Goal: Task Accomplishment & Management: Manage account settings

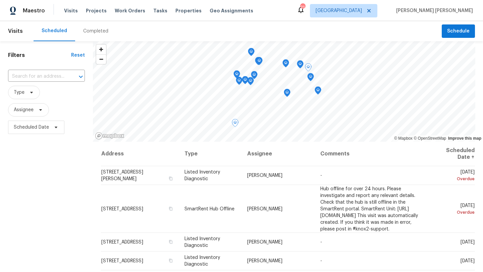
scroll to position [24, 0]
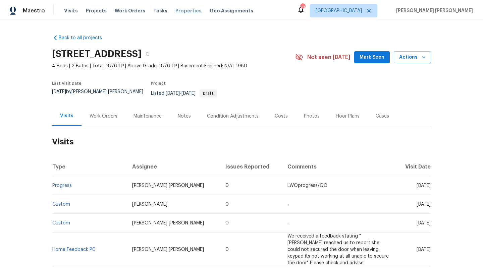
click at [184, 12] on span "Properties" at bounding box center [188, 10] width 26 height 7
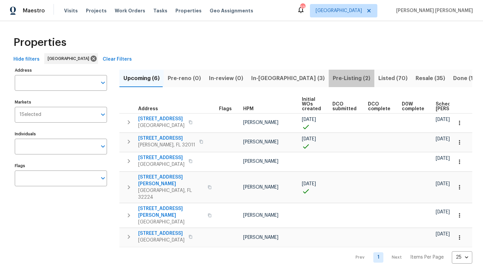
click at [333, 76] on span "Pre-Listing (2)" at bounding box center [352, 78] width 38 height 9
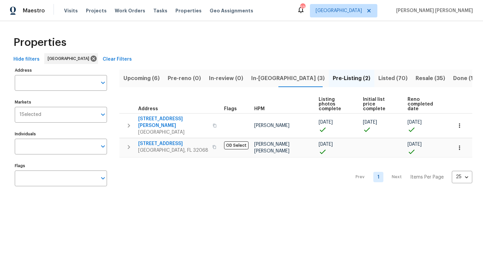
click at [262, 76] on span "In-reno (3)" at bounding box center [287, 78] width 73 height 9
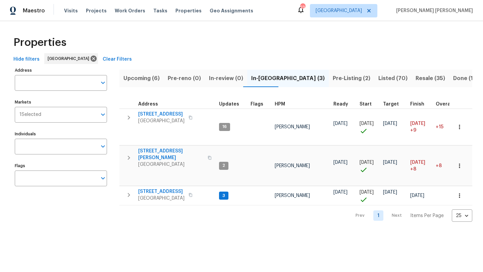
click at [149, 80] on span "Upcoming (6)" at bounding box center [141, 78] width 36 height 9
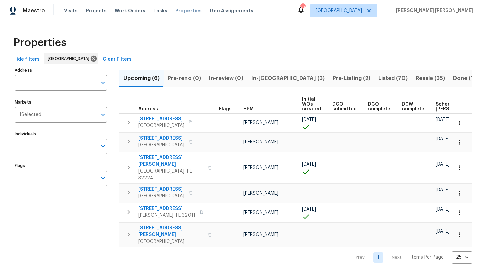
click at [180, 13] on span "Properties" at bounding box center [188, 10] width 26 height 7
click at [378, 79] on span "Listed (70)" at bounding box center [392, 78] width 29 height 9
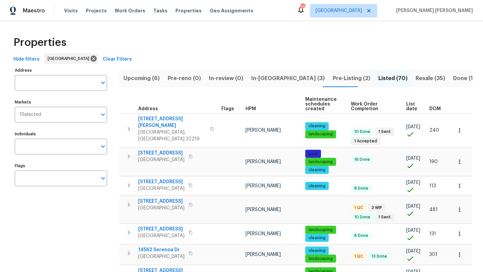
click at [251, 107] on span "HPM" at bounding box center [250, 109] width 10 height 5
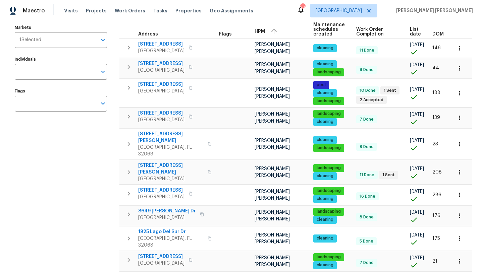
scroll to position [75, 0]
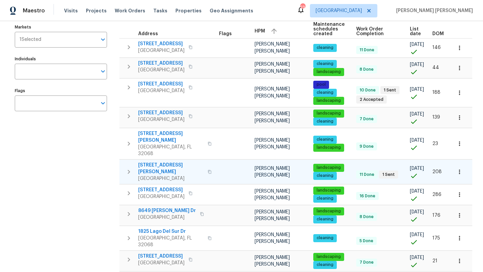
click at [162, 163] on span "601 Morgan St" at bounding box center [170, 168] width 65 height 13
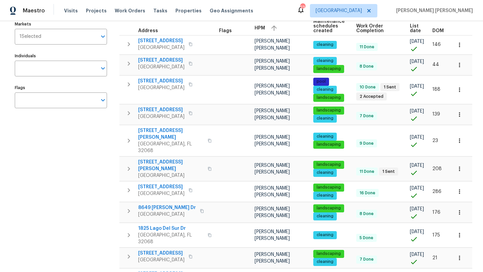
scroll to position [77, 0]
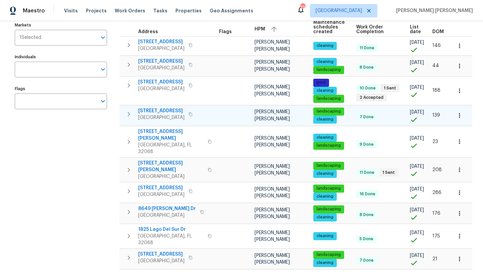
click at [171, 114] on span "3020 Southbank Cir" at bounding box center [161, 111] width 46 height 7
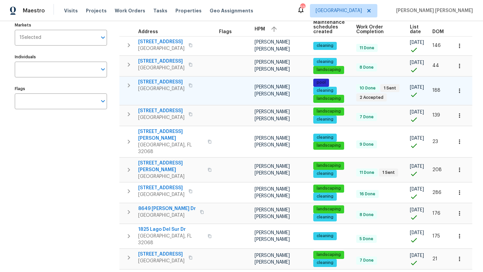
click at [164, 86] on span "914 Quailridge Ct" at bounding box center [161, 82] width 46 height 7
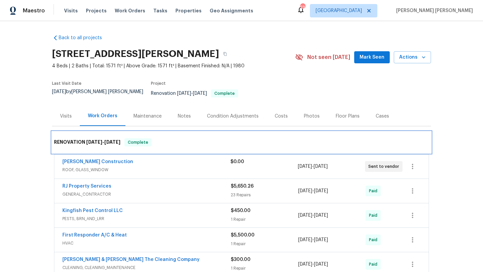
click at [160, 138] on div "RENOVATION 2/14/25 - 2/19/25 Complete" at bounding box center [241, 142] width 375 height 8
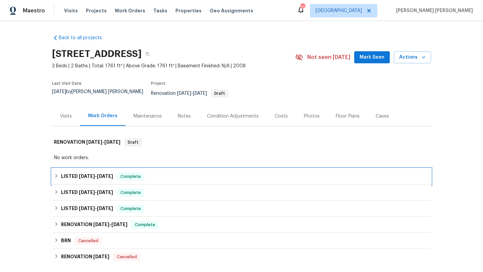
click at [158, 173] on div "LISTED [DATE] - [DATE] Complete" at bounding box center [241, 177] width 375 height 8
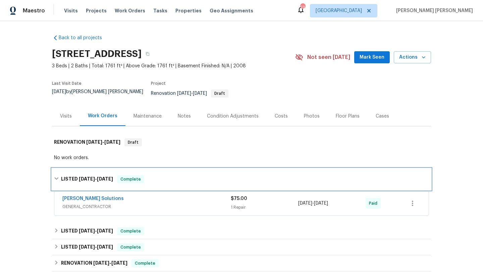
click at [158, 175] on div "LISTED [DATE] - [DATE] Complete" at bounding box center [241, 179] width 375 height 8
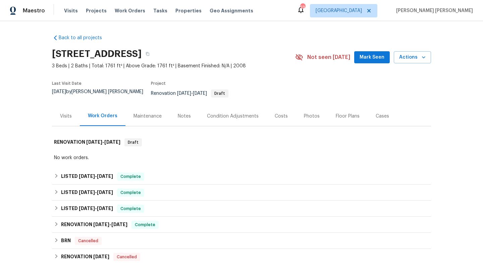
click at [340, 113] on div "Floor Plans" at bounding box center [348, 116] width 24 height 7
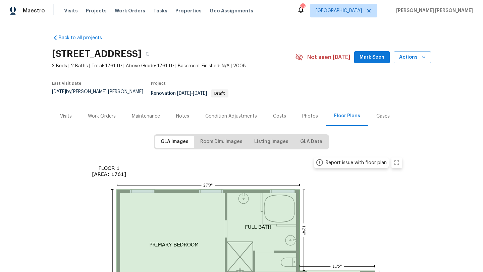
scroll to position [21, 0]
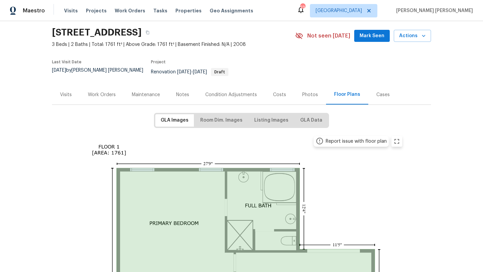
click at [216, 122] on div "GLA Images Room Dim. Images Listing Images GLA Data" at bounding box center [241, 120] width 175 height 15
click at [219, 116] on span "Room Dim. Images" at bounding box center [221, 120] width 42 height 8
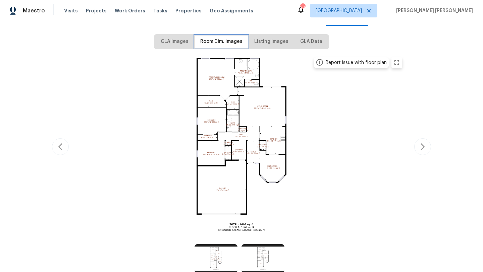
scroll to position [101, 0]
click at [403, 56] on img at bounding box center [241, 145] width 329 height 185
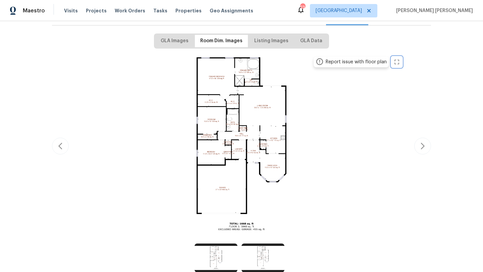
click at [399, 58] on icon "zoom in" at bounding box center [397, 62] width 8 height 8
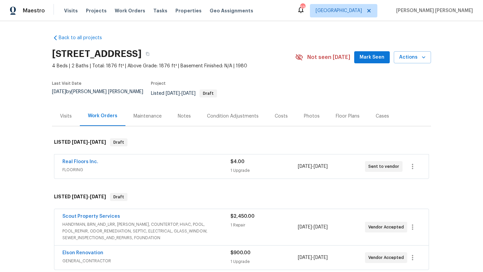
click at [312, 116] on div "Photos" at bounding box center [312, 116] width 32 height 20
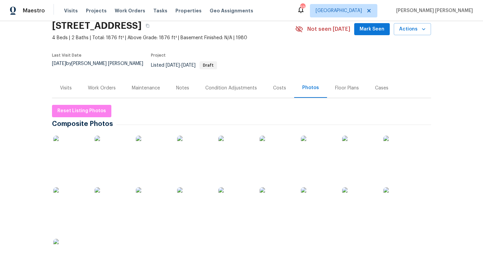
scroll to position [32, 0]
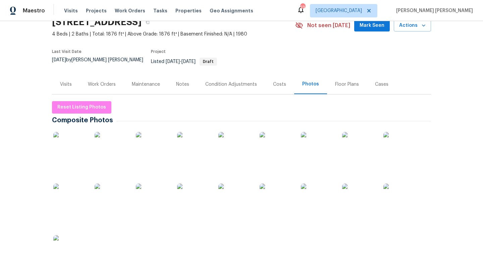
click at [163, 151] on img at bounding box center [153, 149] width 34 height 34
click at [422, 27] on icon "button" at bounding box center [423, 25] width 7 height 7
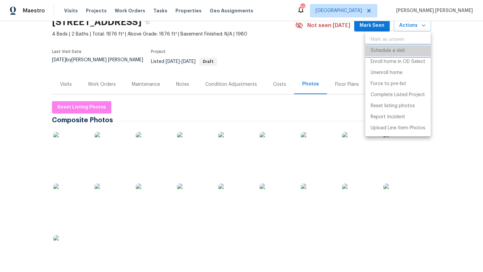
click at [399, 51] on p "Schedule a visit" at bounding box center [388, 50] width 35 height 7
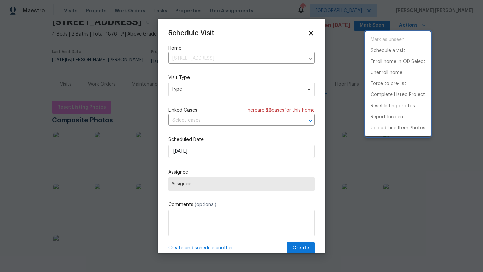
click at [208, 87] on div at bounding box center [241, 136] width 483 height 272
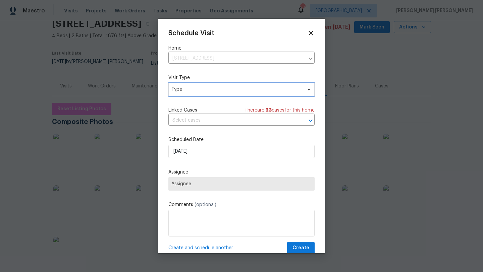
click at [208, 89] on span "Type" at bounding box center [236, 89] width 130 height 7
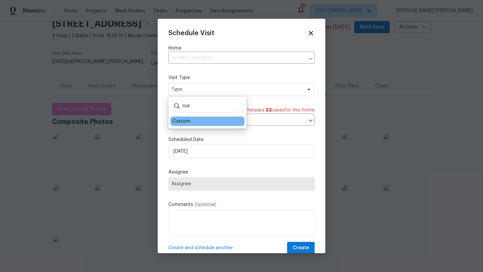
type input "cus"
click at [185, 122] on div "Custom" at bounding box center [181, 121] width 18 height 7
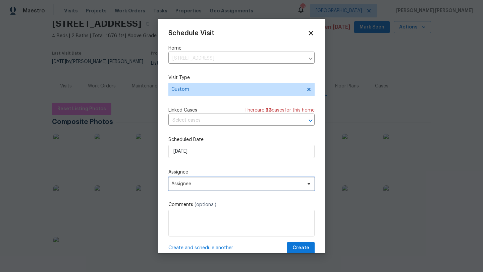
click at [193, 182] on span "Assignee" at bounding box center [236, 183] width 131 height 5
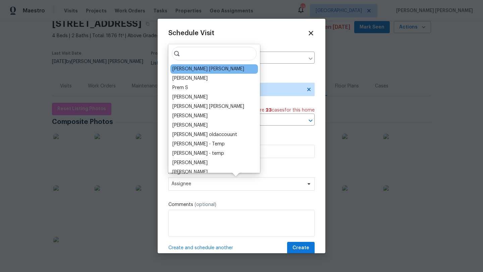
click at [207, 71] on div "[PERSON_NAME] [PERSON_NAME]" at bounding box center [208, 69] width 72 height 7
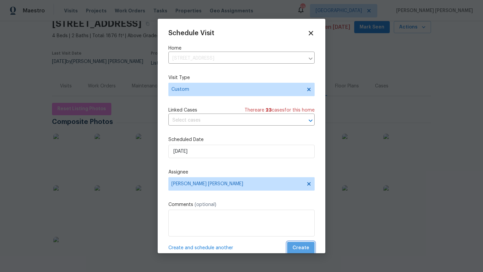
click at [307, 250] on span "Create" at bounding box center [300, 248] width 17 height 8
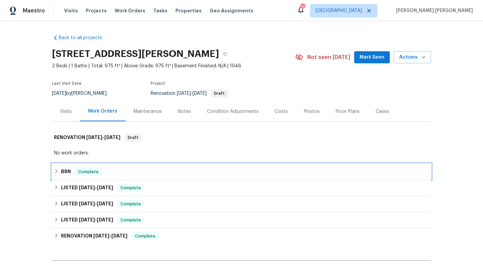
click at [64, 170] on h6 "BRN" at bounding box center [66, 172] width 10 height 8
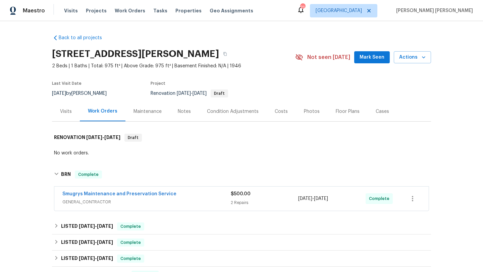
click at [134, 199] on span "GENERAL_CONTRACTOR" at bounding box center [146, 202] width 168 height 7
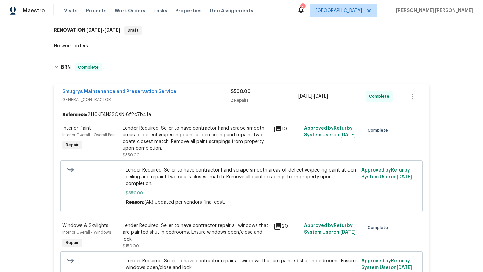
scroll to position [106, 0]
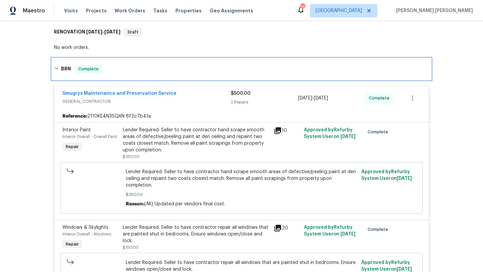
click at [103, 64] on div "BRN Complete" at bounding box center [241, 68] width 379 height 21
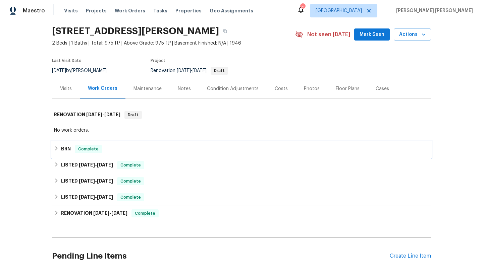
scroll to position [22, 0]
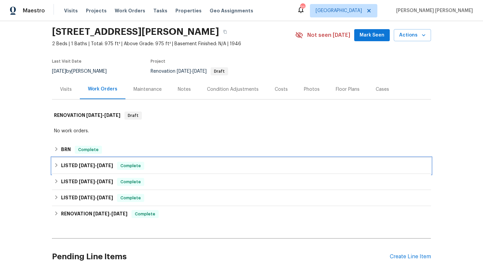
click at [99, 165] on span "6/23/25 - 9/4/25" at bounding box center [96, 165] width 34 height 5
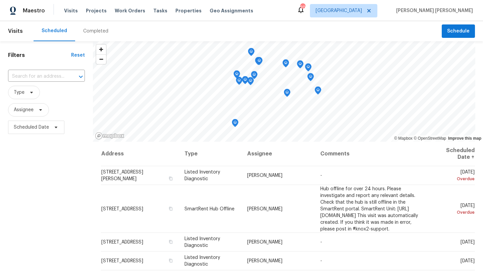
drag, startPoint x: 51, startPoint y: 54, endPoint x: 51, endPoint y: 46, distance: 8.4
click at [51, 46] on div "Filters Reset ​ Type Assignee Scheduled Date" at bounding box center [46, 200] width 93 height 319
click at [92, 33] on div "Completed" at bounding box center [95, 31] width 25 height 7
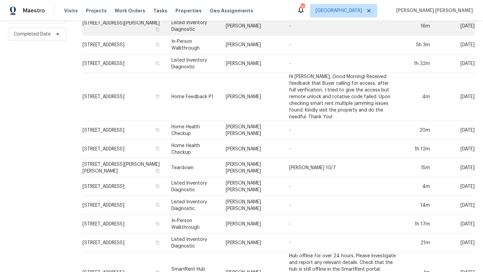
scroll to position [112, 0]
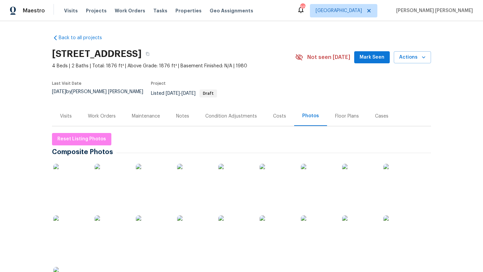
scroll to position [30, 0]
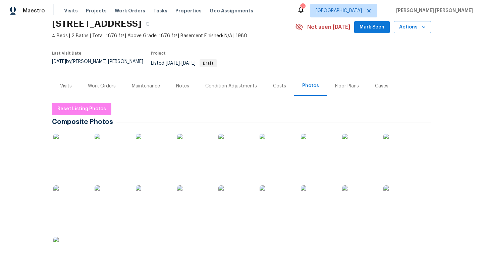
click at [341, 83] on div "Floor Plans" at bounding box center [347, 86] width 24 height 7
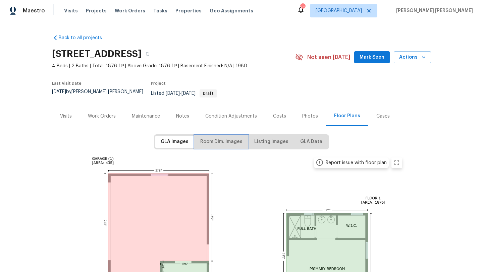
click at [217, 138] on span "Room Dim. Images" at bounding box center [221, 142] width 42 height 8
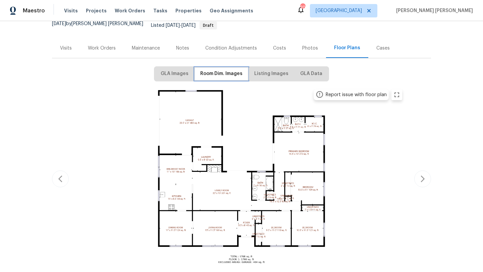
scroll to position [71, 0]
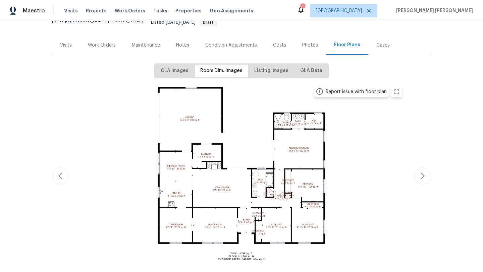
drag, startPoint x: 216, startPoint y: 205, endPoint x: 188, endPoint y: 183, distance: 35.4
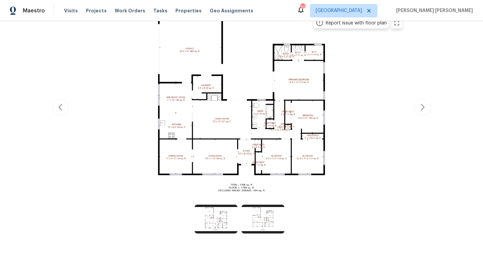
scroll to position [0, 0]
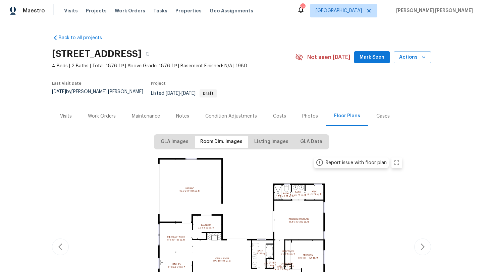
click at [184, 113] on div "Notes" at bounding box center [182, 116] width 13 height 7
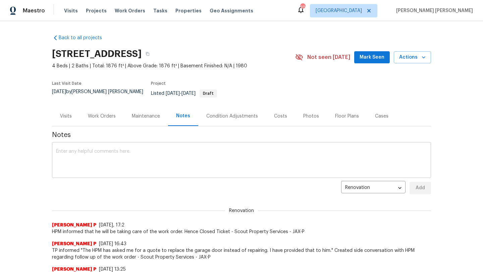
click at [120, 164] on textarea at bounding box center [241, 160] width 371 height 23
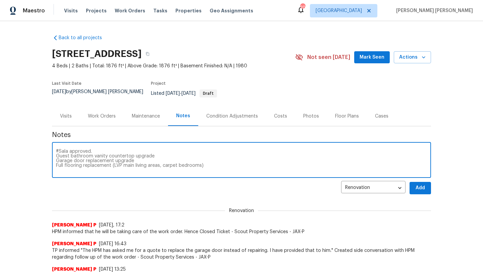
type textarea "#Sala approved. Guest bathroom vanity countertop upgrade Garage door replacemen…"
click at [420, 188] on button "Add" at bounding box center [419, 188] width 21 height 12
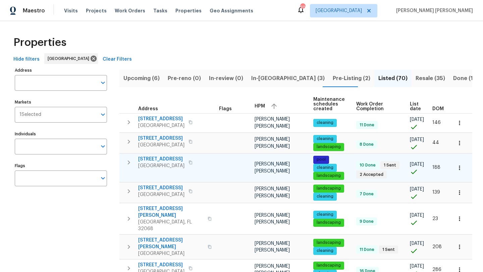
scroll to position [77, 0]
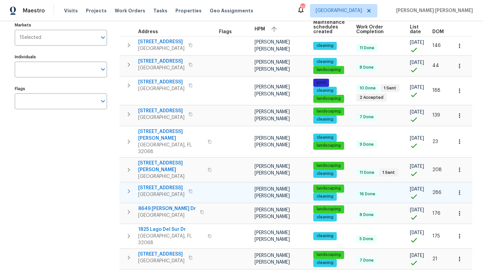
click at [152, 185] on span "[STREET_ADDRESS]" at bounding box center [161, 188] width 46 height 7
click at [460, 189] on icon "button" at bounding box center [459, 192] width 7 height 7
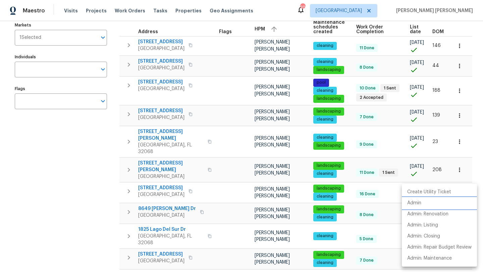
click at [439, 202] on li "Admin" at bounding box center [439, 203] width 75 height 11
click at [100, 154] on div at bounding box center [241, 136] width 483 height 272
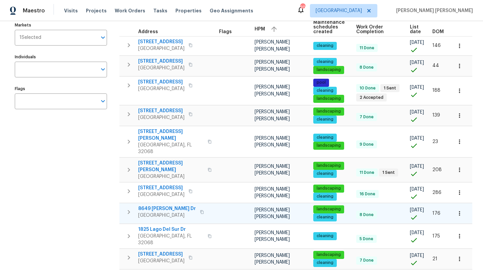
click at [179, 206] on span "8649 Dylan Michael Dr" at bounding box center [167, 209] width 58 height 7
click at [155, 65] on span "2772 Commanche Ave" at bounding box center [161, 61] width 46 height 7
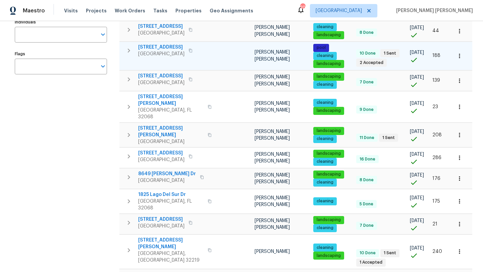
scroll to position [112, 0]
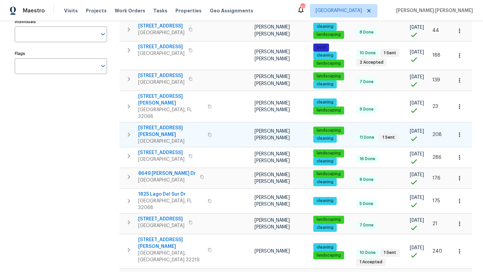
click at [160, 128] on span "601 Morgan St" at bounding box center [170, 131] width 65 height 13
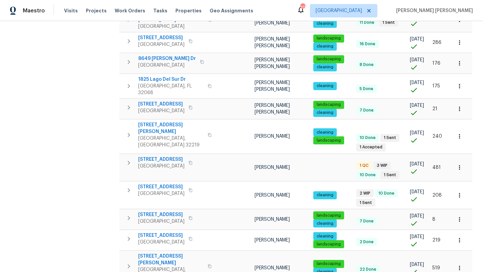
scroll to position [237, 0]
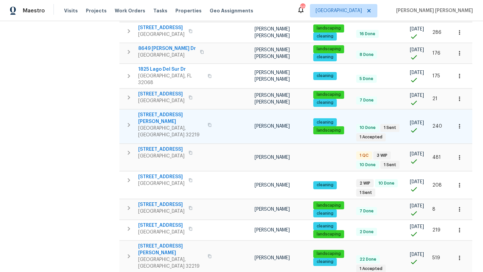
click at [159, 112] on span "6890 Langford St" at bounding box center [170, 118] width 65 height 13
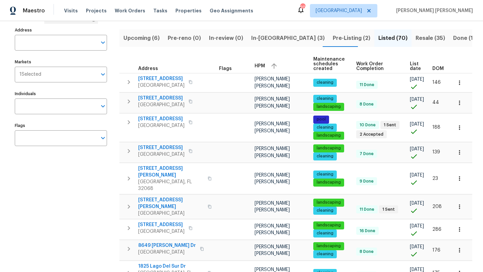
scroll to position [0, 0]
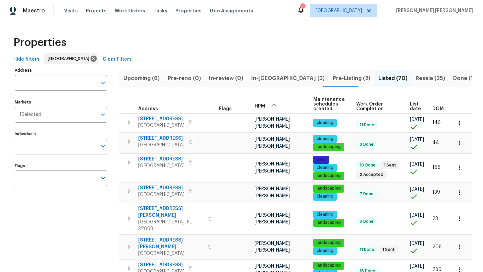
click at [415, 78] on span "Resale (35)" at bounding box center [430, 78] width 30 height 9
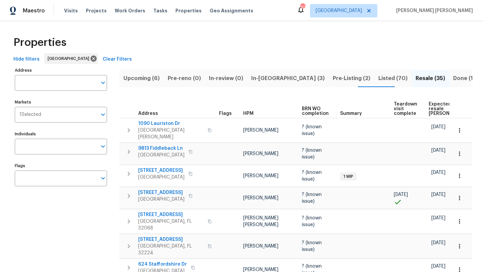
click at [243, 111] on span "HPM" at bounding box center [248, 113] width 10 height 5
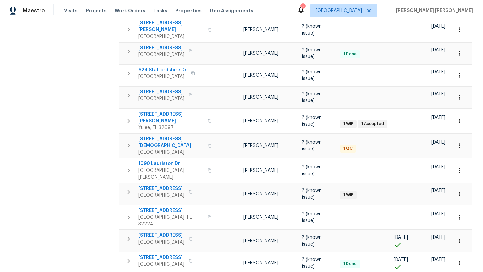
scroll to position [431, 0]
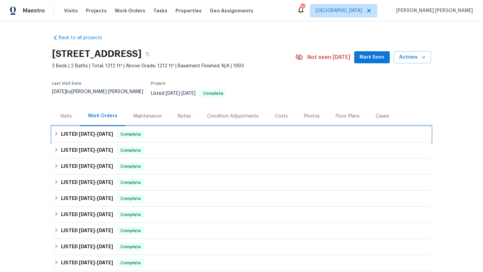
click at [91, 132] on span "[DATE]" at bounding box center [87, 134] width 16 height 5
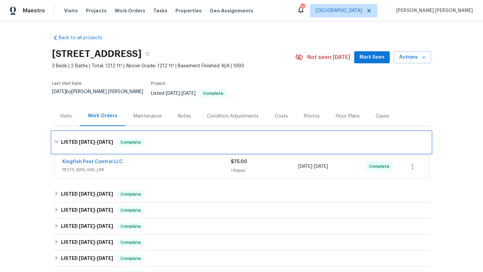
click at [91, 132] on div "LISTED [DATE] - [DATE] Complete" at bounding box center [241, 142] width 379 height 21
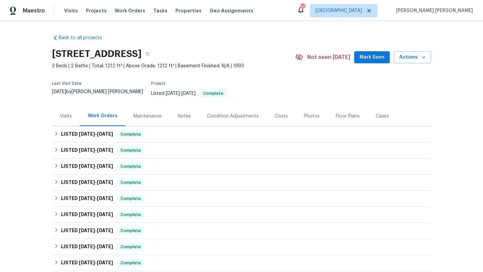
click at [71, 114] on div "Visits" at bounding box center [66, 116] width 12 height 7
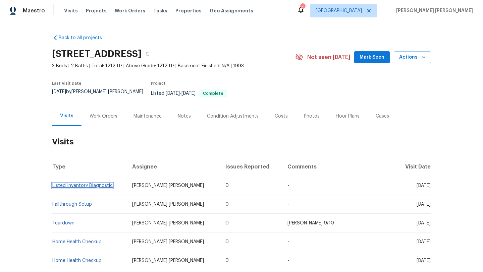
click at [90, 183] on link "Listed Inventory Diagnostic" at bounding box center [82, 185] width 60 height 5
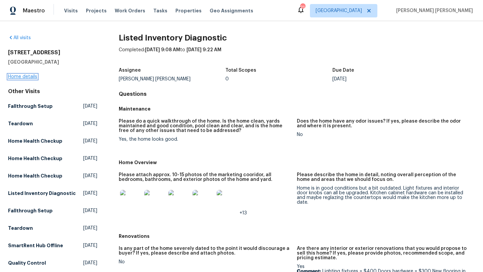
click at [27, 76] on link "Home details" at bounding box center [22, 76] width 29 height 5
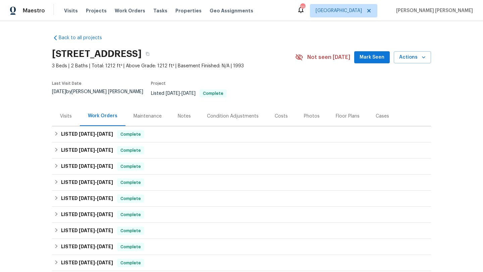
click at [62, 113] on div "Visits" at bounding box center [66, 116] width 12 height 7
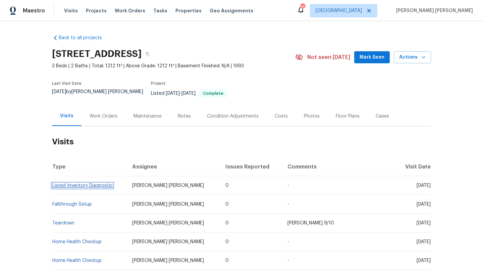
click at [91, 183] on link "Listed Inventory Diagnostic" at bounding box center [82, 185] width 60 height 5
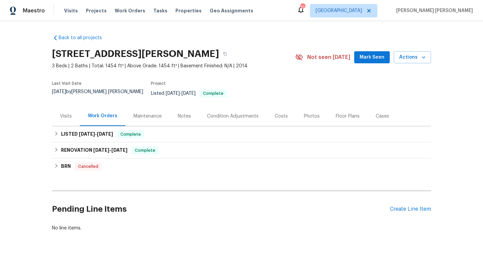
click at [68, 113] on div "Visits" at bounding box center [66, 116] width 12 height 7
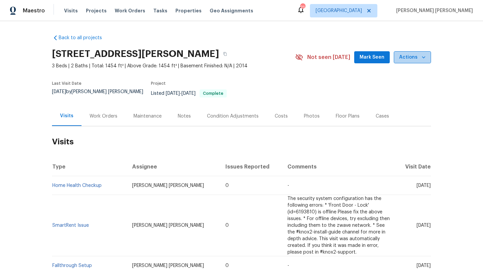
click at [424, 63] on button "Actions" at bounding box center [412, 57] width 37 height 12
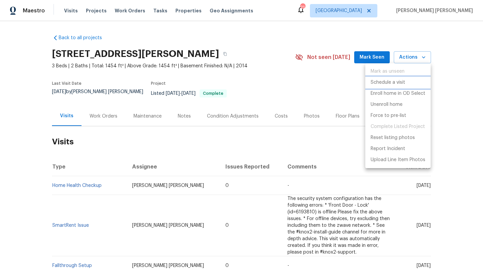
click at [409, 87] on li "Schedule a visit" at bounding box center [397, 82] width 65 height 11
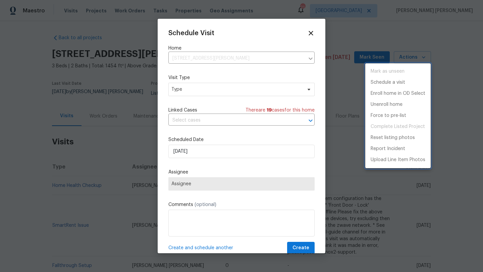
click at [192, 90] on div at bounding box center [241, 136] width 483 height 272
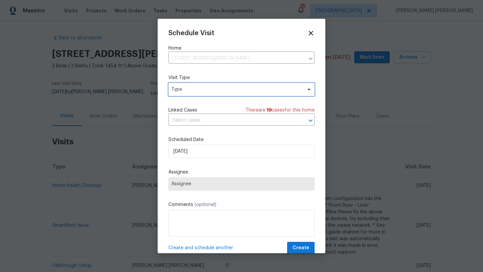
click at [192, 90] on span "Type" at bounding box center [236, 89] width 130 height 7
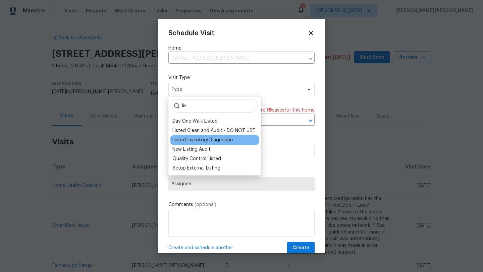
type input "lis"
click at [210, 141] on div "Listed Inventory Diagnostic" at bounding box center [202, 140] width 60 height 7
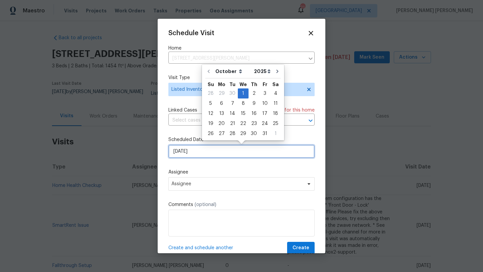
click at [192, 152] on input "10/1/2025" at bounding box center [241, 151] width 146 height 13
click at [249, 95] on div "2" at bounding box center [253, 93] width 11 height 9
type input "10/2/2025"
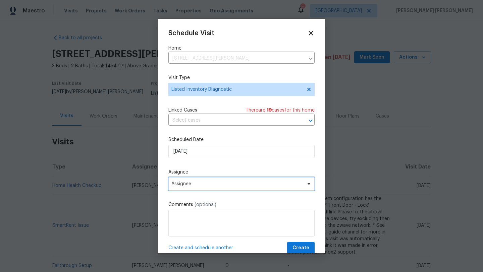
click at [197, 180] on span "Assignee" at bounding box center [241, 183] width 146 height 13
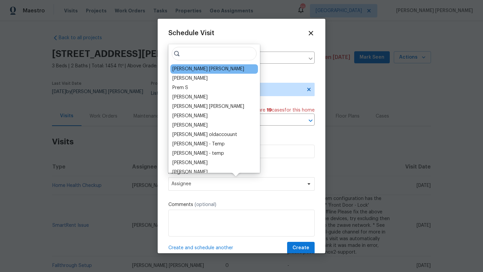
click at [200, 68] on div "[PERSON_NAME] [PERSON_NAME]" at bounding box center [208, 69] width 72 height 7
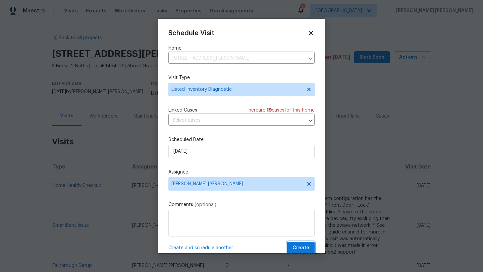
click at [309, 247] on span "Create" at bounding box center [300, 248] width 17 height 8
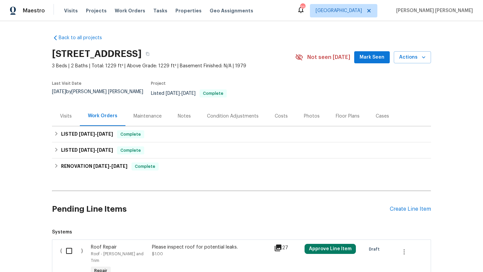
click at [66, 113] on div "Visits" at bounding box center [66, 116] width 12 height 7
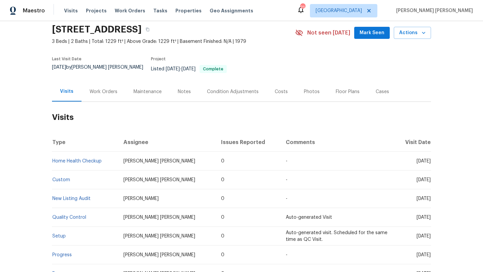
scroll to position [6, 0]
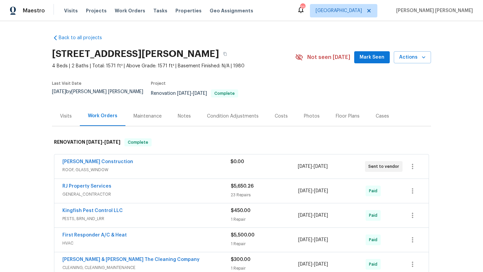
click at [67, 113] on div "Visits" at bounding box center [66, 116] width 12 height 7
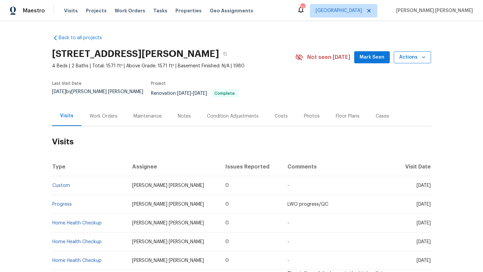
click at [424, 58] on icon "button" at bounding box center [423, 57] width 3 height 2
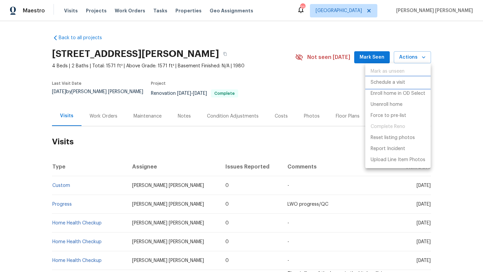
click at [393, 84] on p "Schedule a visit" at bounding box center [388, 82] width 35 height 7
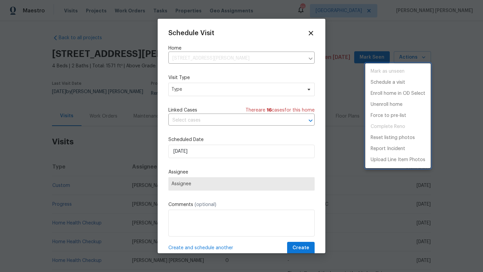
click at [206, 88] on div at bounding box center [241, 136] width 483 height 272
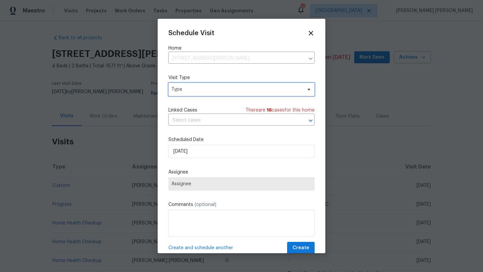
click at [206, 88] on span "Type" at bounding box center [236, 89] width 130 height 7
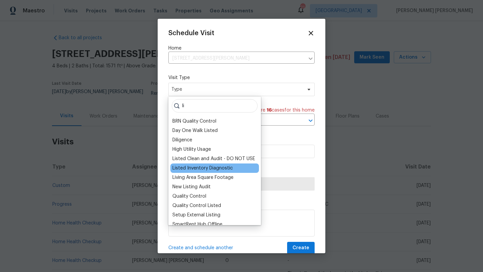
type input "li"
click at [202, 168] on div "Listed Inventory Diagnostic" at bounding box center [202, 168] width 60 height 7
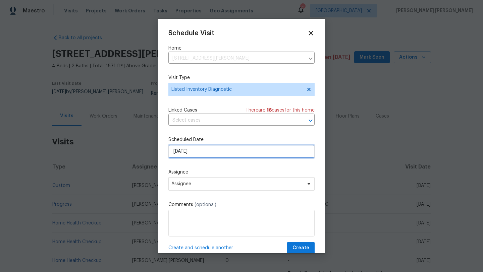
click at [192, 154] on input "10/1/2025" at bounding box center [241, 151] width 146 height 13
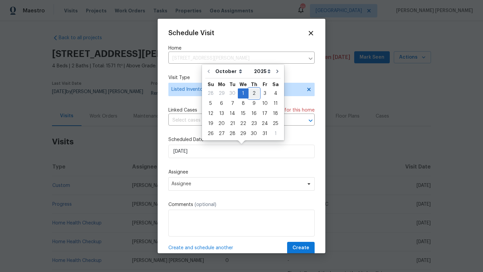
click at [251, 94] on div "2" at bounding box center [253, 93] width 11 height 9
type input "10/2/2025"
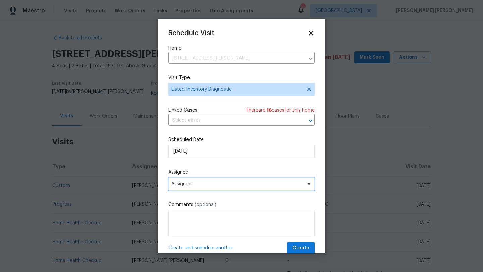
click at [203, 184] on span "Assignee" at bounding box center [236, 183] width 131 height 5
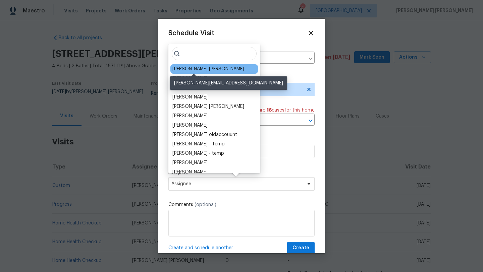
click at [210, 69] on div "[PERSON_NAME] [PERSON_NAME]" at bounding box center [208, 69] width 72 height 7
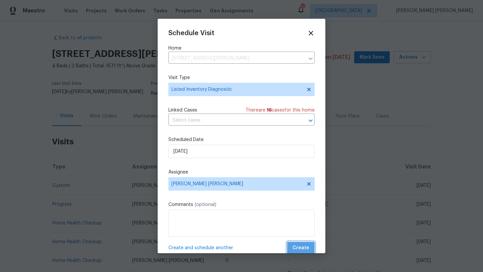
click at [302, 249] on span "Create" at bounding box center [300, 248] width 17 height 8
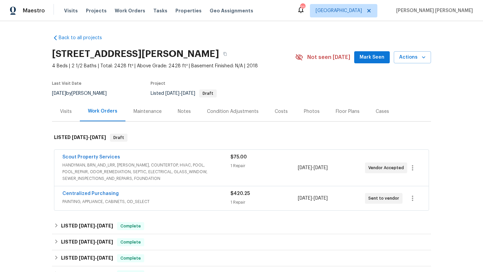
click at [71, 114] on div "Visits" at bounding box center [66, 111] width 12 height 7
